Goal: Task Accomplishment & Management: Complete application form

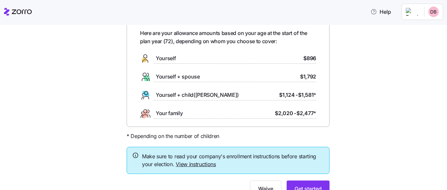
scroll to position [63, 0]
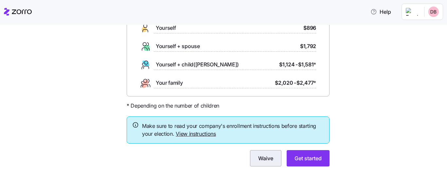
click at [261, 158] on span "Waive" at bounding box center [265, 158] width 15 height 8
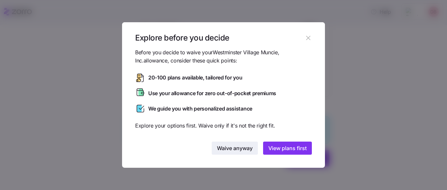
click at [237, 149] on span "Waive anyway" at bounding box center [235, 148] width 36 height 8
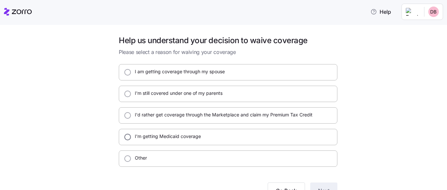
click at [124, 136] on input "I'm getting Medicaid coverage" at bounding box center [127, 137] width 7 height 7
radio input "true"
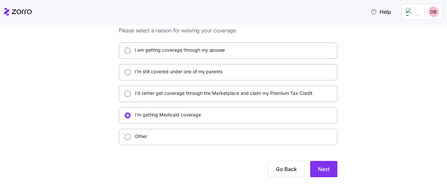
scroll to position [32, 0]
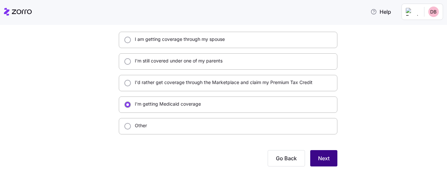
click at [324, 157] on span "Next" at bounding box center [323, 158] width 11 height 8
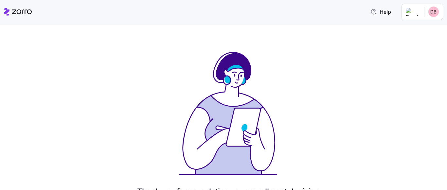
scroll to position [65, 0]
